Goal: Navigation & Orientation: Find specific page/section

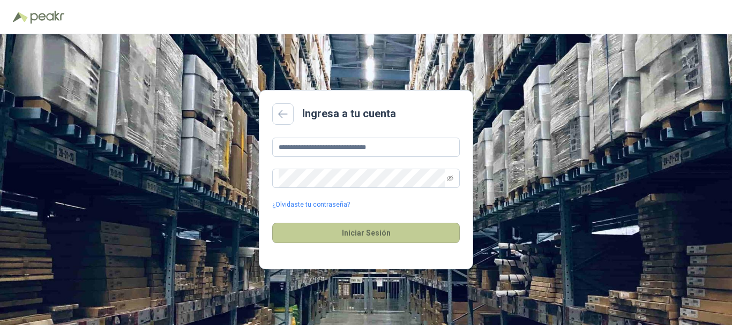
click at [354, 232] on button "Iniciar Sesión" at bounding box center [366, 233] width 188 height 20
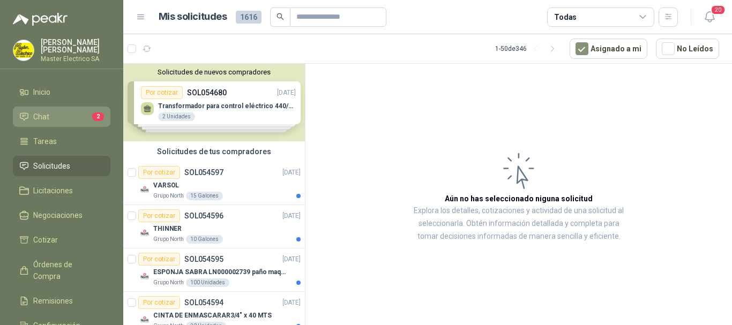
click at [39, 115] on span "Chat" at bounding box center [41, 117] width 16 height 12
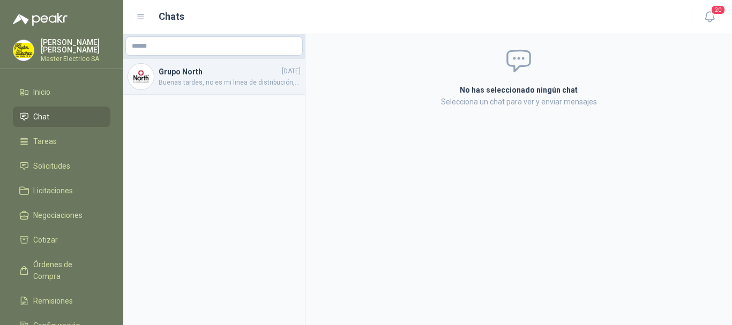
click at [195, 73] on h4 "Grupo North" at bounding box center [219, 72] width 121 height 12
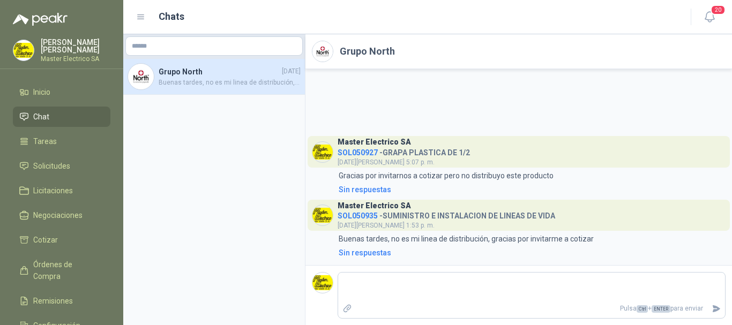
click at [46, 118] on span "Chat" at bounding box center [41, 117] width 16 height 12
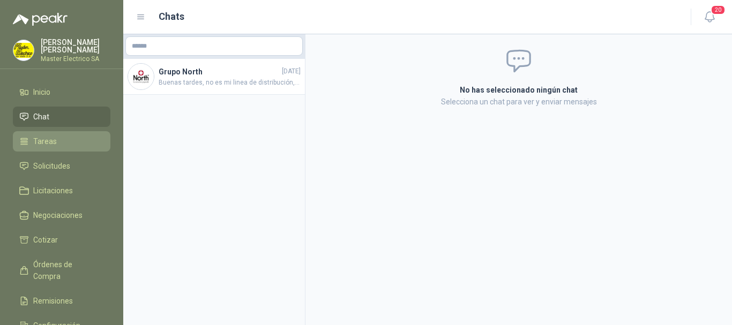
click at [47, 142] on span "Tareas" at bounding box center [45, 142] width 24 height 12
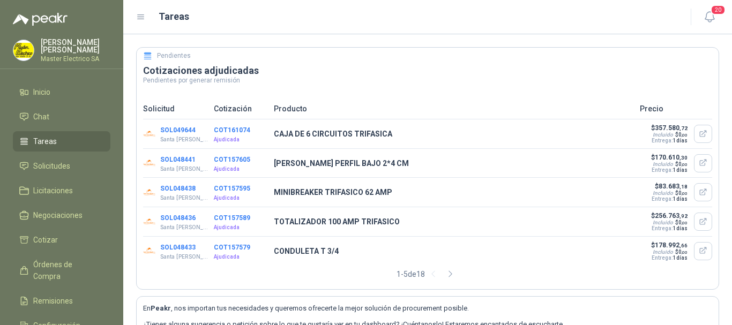
click at [150, 56] on icon at bounding box center [148, 56] width 10 height 10
click at [61, 164] on span "Solicitudes" at bounding box center [51, 166] width 37 height 12
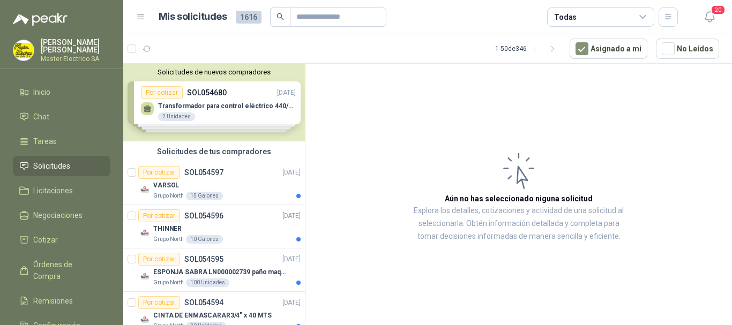
click at [177, 118] on div "Solicitudes de nuevos compradores Por cotizar SOL054680 [DATE] Transformador pa…" at bounding box center [214, 103] width 182 height 78
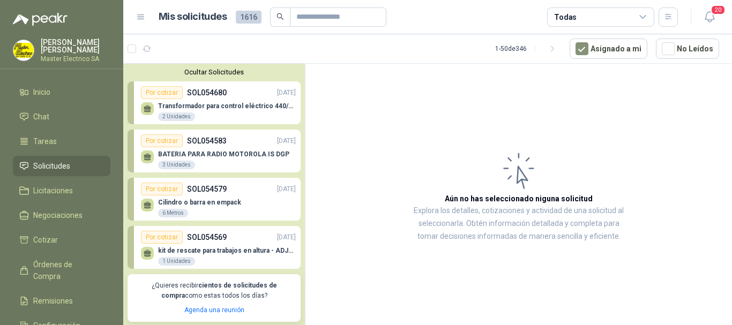
click at [208, 97] on p "SOL054680" at bounding box center [207, 93] width 40 height 12
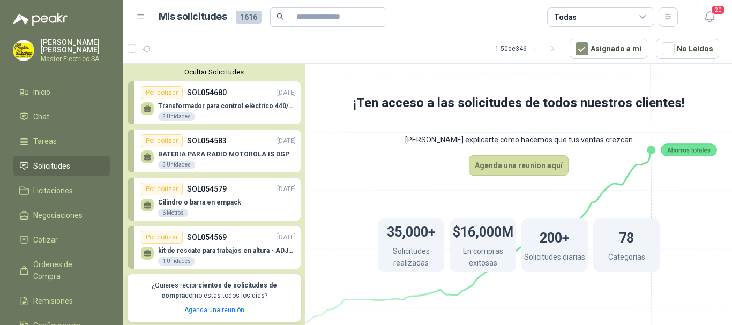
click at [158, 91] on div "Por cotizar" at bounding box center [162, 92] width 42 height 13
click at [213, 48] on button "En tránsito 13" at bounding box center [217, 48] width 62 height 15
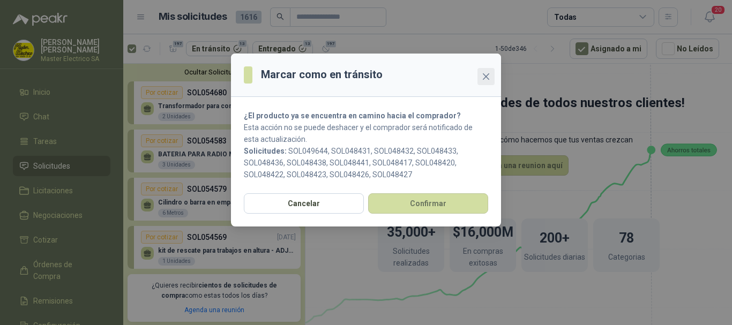
click at [488, 75] on icon "close" at bounding box center [486, 76] width 6 height 6
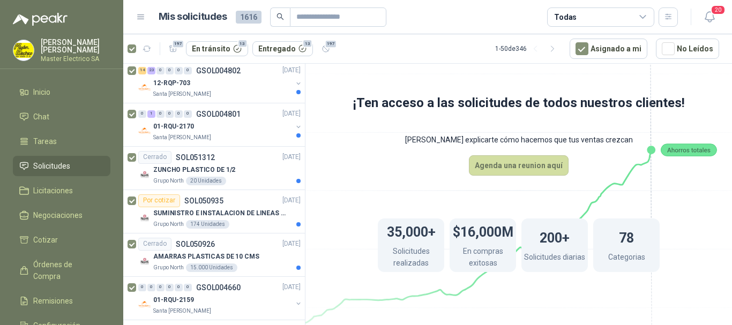
scroll to position [1641, 0]
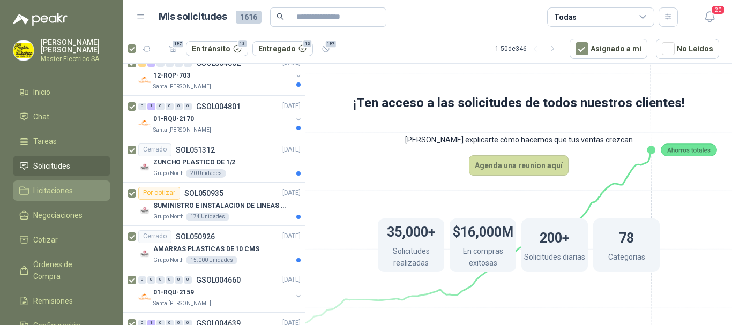
click at [48, 185] on span "Licitaciones" at bounding box center [53, 191] width 40 height 12
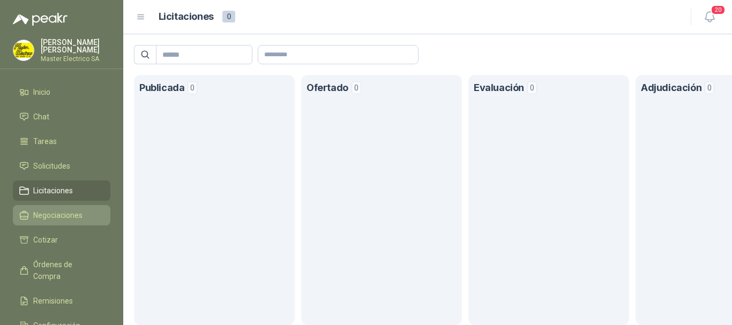
click at [50, 217] on span "Negociaciones" at bounding box center [57, 216] width 49 height 12
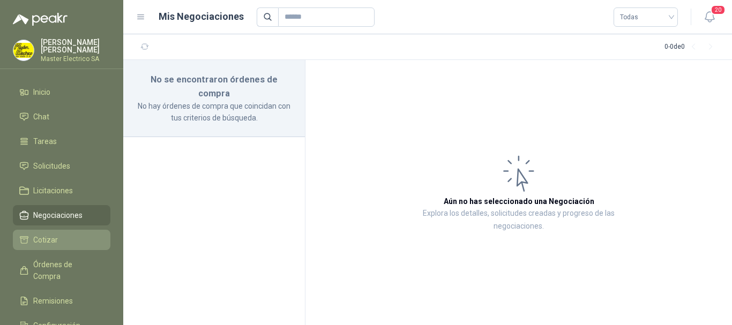
click at [48, 233] on link "Cotizar" at bounding box center [62, 240] width 98 height 20
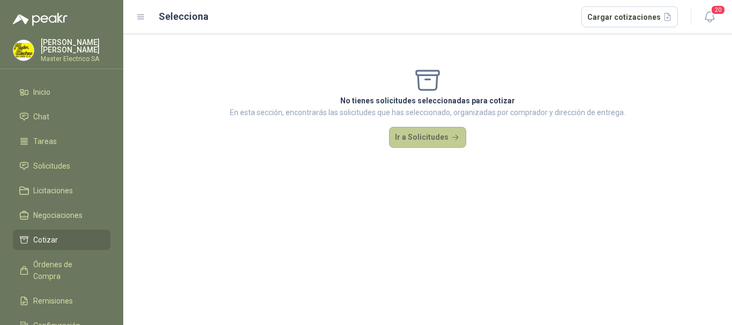
click at [429, 136] on button "Ir a Solicitudes" at bounding box center [427, 137] width 77 height 21
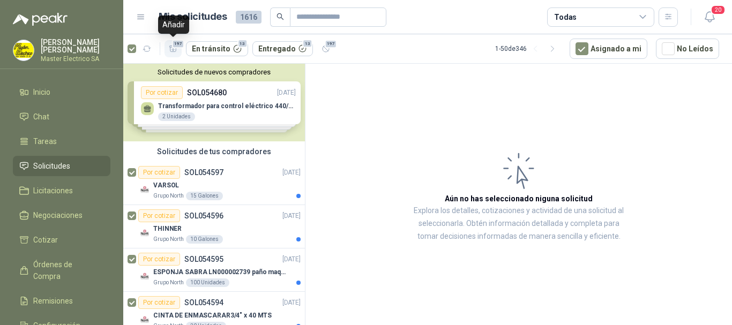
click at [178, 42] on span "197" at bounding box center [178, 44] width 13 height 9
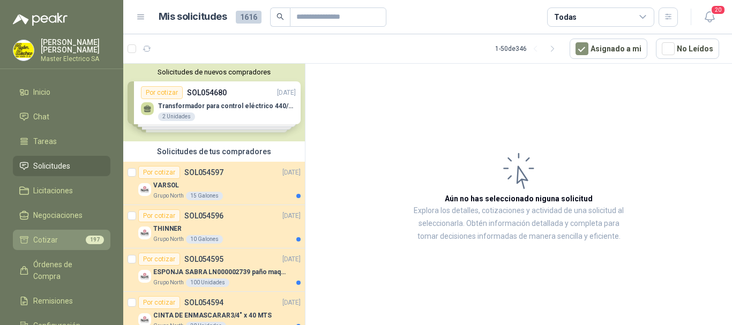
click at [49, 238] on span "Cotizar" at bounding box center [45, 240] width 25 height 12
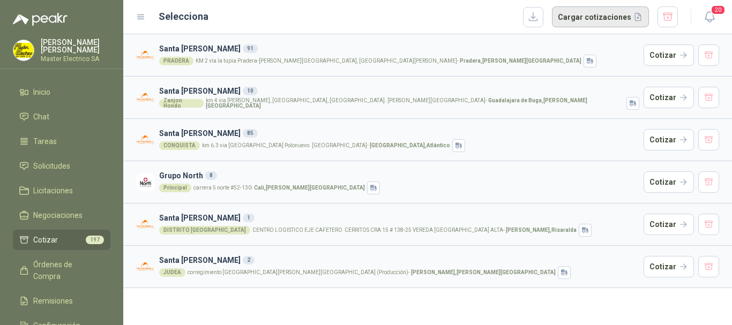
click at [590, 16] on button "Cargar cotizaciones" at bounding box center [600, 16] width 97 height 21
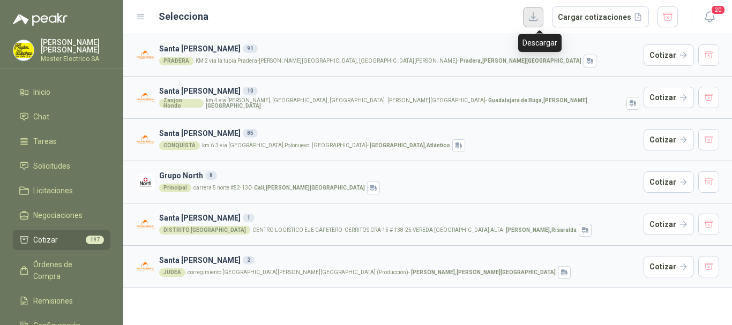
click at [541, 14] on button "button" at bounding box center [533, 17] width 20 height 20
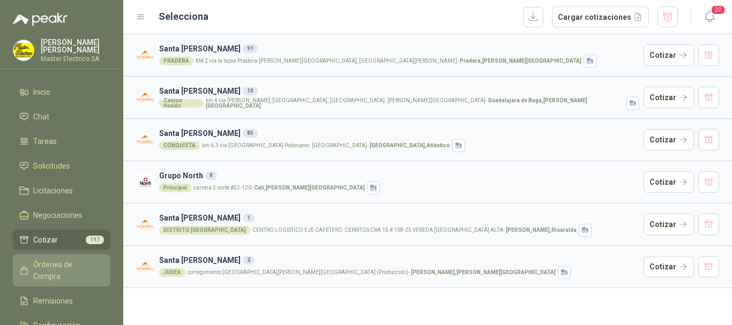
click at [59, 255] on link "Órdenes de Compra" at bounding box center [62, 271] width 98 height 32
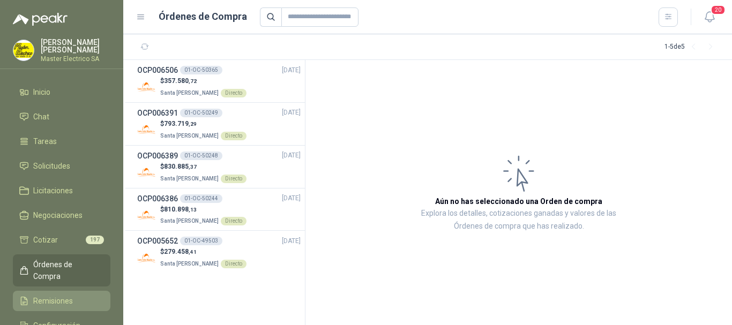
click at [60, 295] on span "Remisiones" at bounding box center [53, 301] width 40 height 12
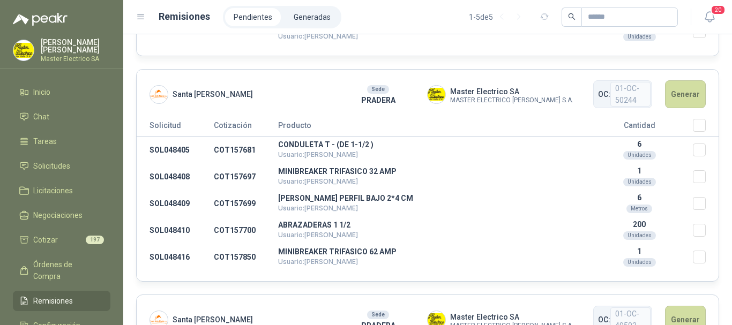
scroll to position [689, 0]
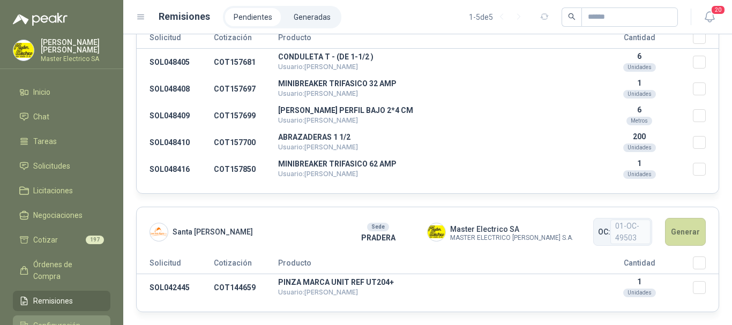
click at [35, 320] on span "Configuración" at bounding box center [56, 326] width 47 height 12
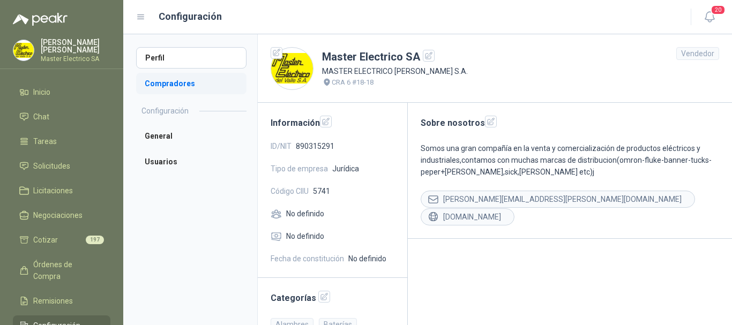
click at [179, 79] on li "Compradores" at bounding box center [191, 83] width 110 height 21
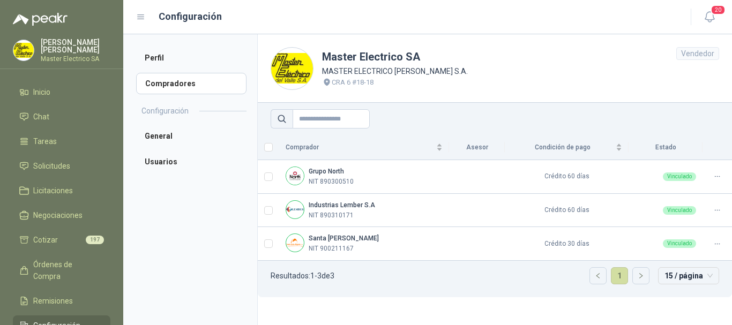
click at [280, 118] on icon at bounding box center [282, 119] width 10 height 10
click at [278, 117] on icon at bounding box center [281, 118] width 7 height 7
